Goal: Information Seeking & Learning: Compare options

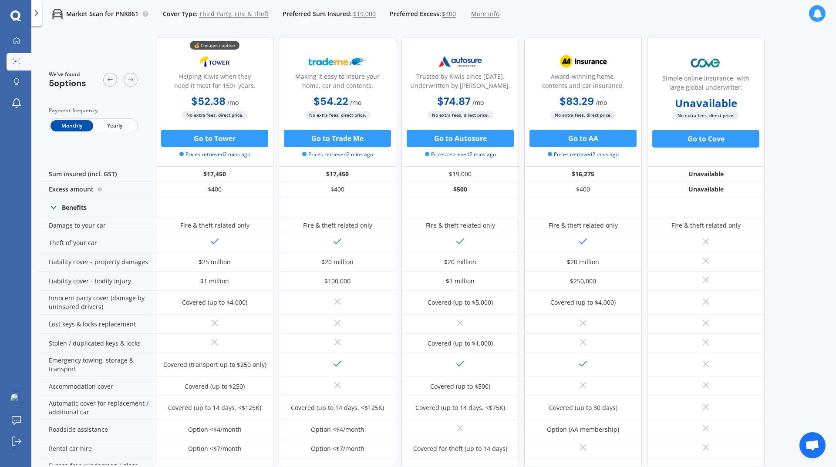
click at [90, 14] on p "Market Scan for PNK861" at bounding box center [102, 14] width 72 height 9
click at [11, 61] on div at bounding box center [16, 61] width 13 height 7
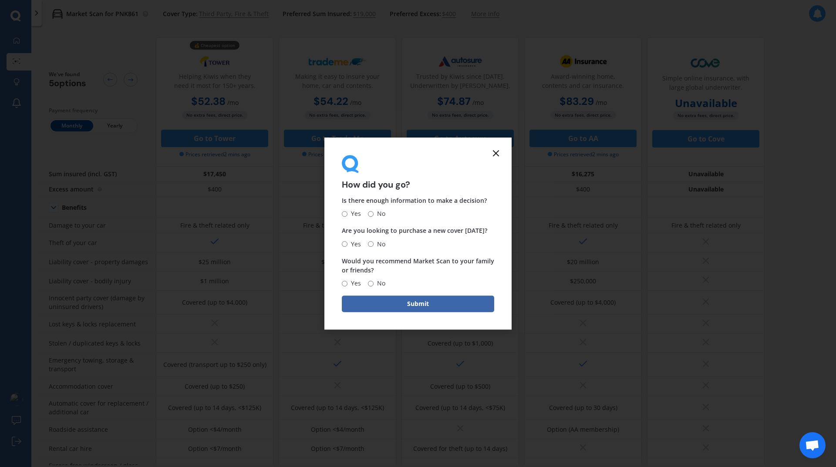
click at [500, 152] on icon at bounding box center [496, 153] width 10 height 10
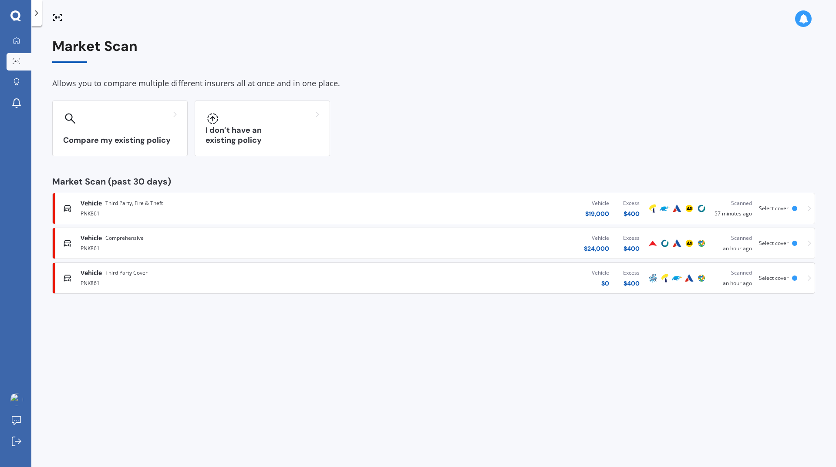
click at [796, 272] on div "Vehicle Third Party Cover PNK861 Vehicle $ 0 Excess $ 400 Scanned an hour ago S…" at bounding box center [433, 278] width 755 height 26
